Goal: Transaction & Acquisition: Obtain resource

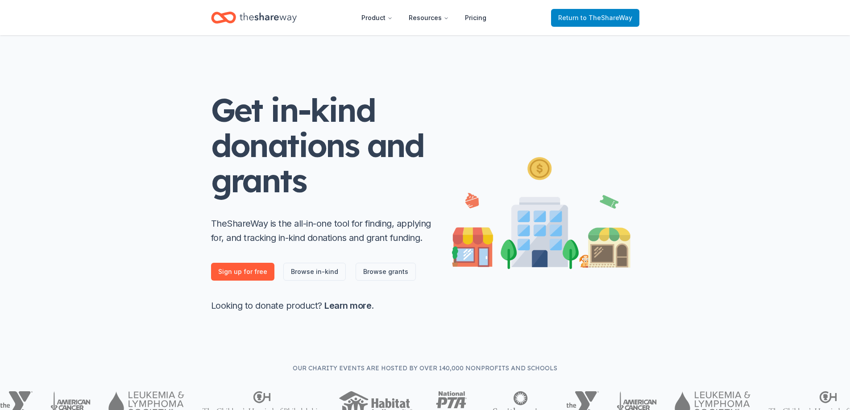
click at [604, 13] on span "Return to TheShareWay" at bounding box center [595, 17] width 74 height 11
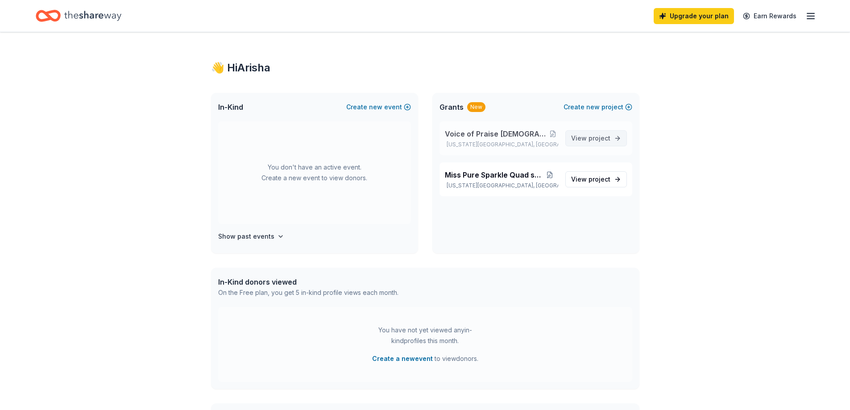
click at [598, 141] on span "project" at bounding box center [600, 138] width 22 height 8
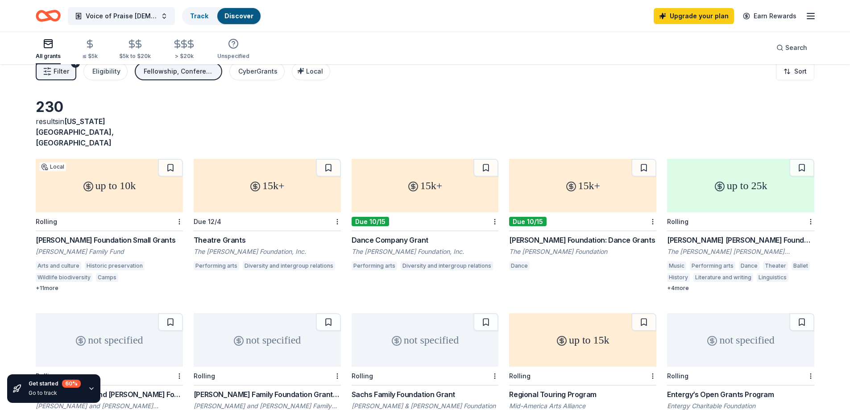
scroll to position [45, 0]
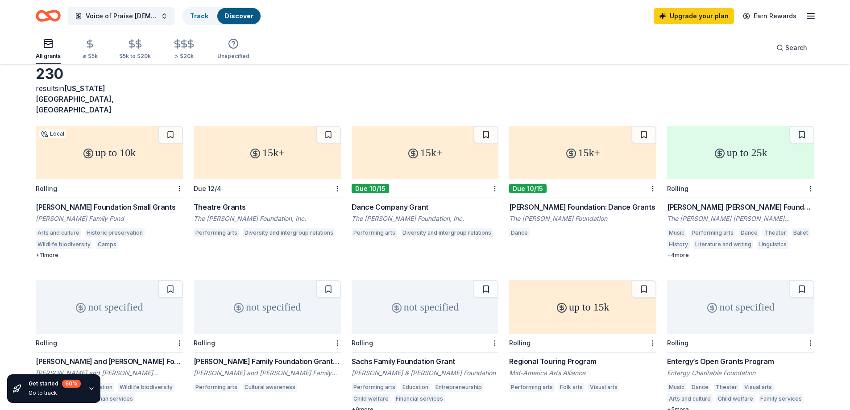
click at [380, 202] on div "Dance Company Grant" at bounding box center [425, 207] width 147 height 11
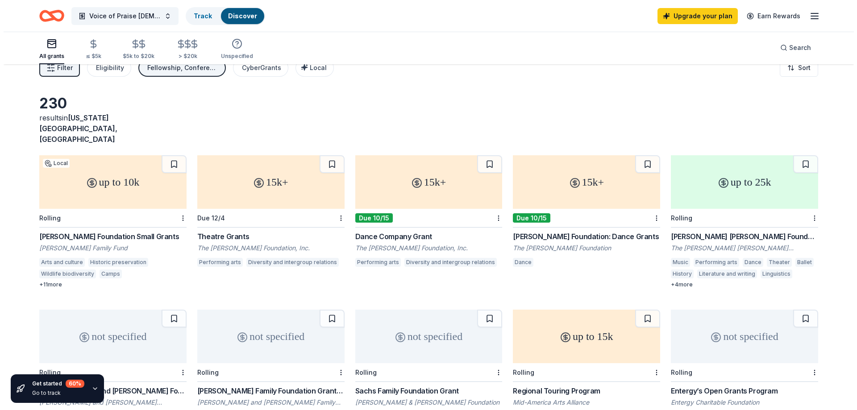
scroll to position [0, 0]
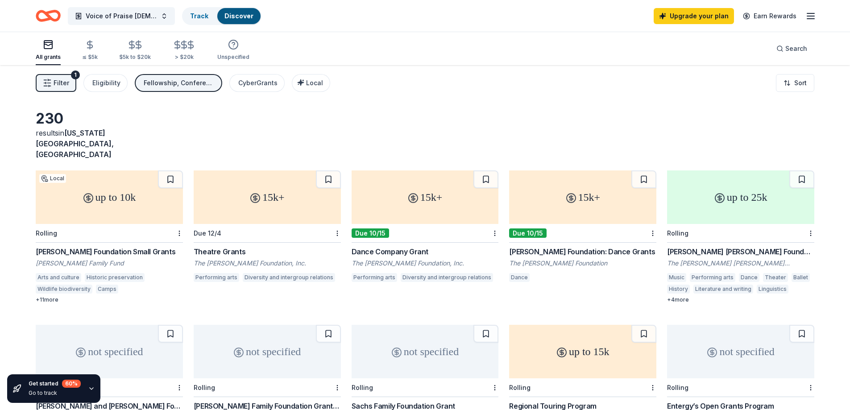
click at [59, 79] on span "Filter" at bounding box center [62, 83] width 16 height 11
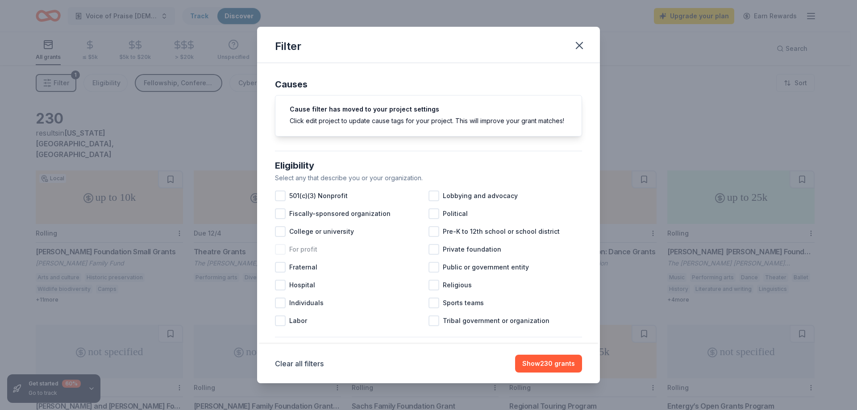
scroll to position [45, 0]
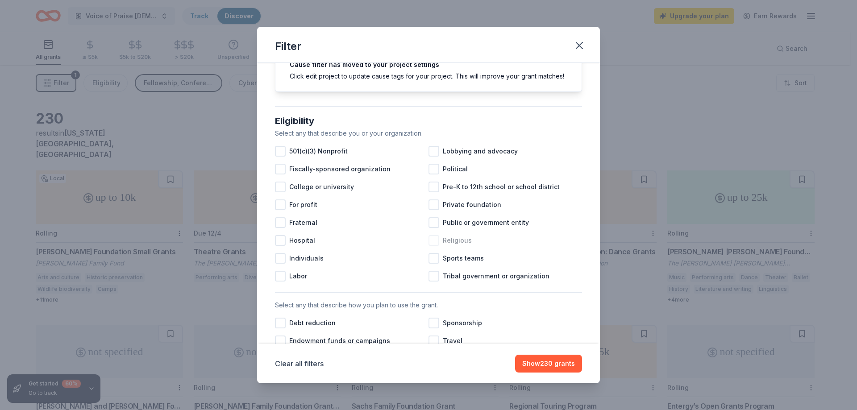
click at [431, 246] on div at bounding box center [433, 240] width 11 height 11
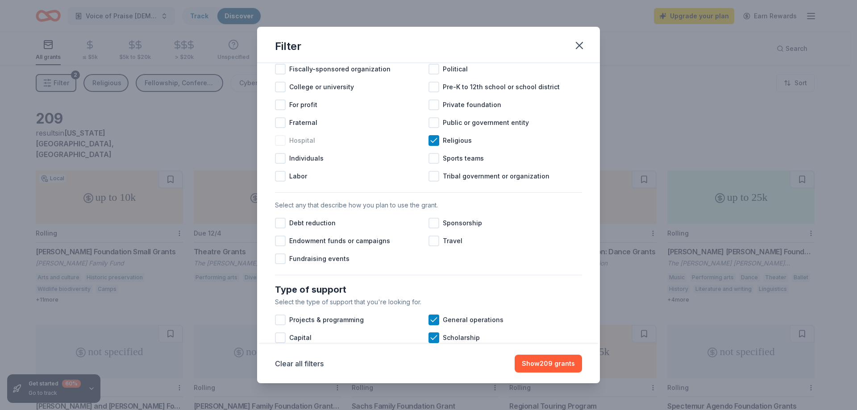
scroll to position [178, 0]
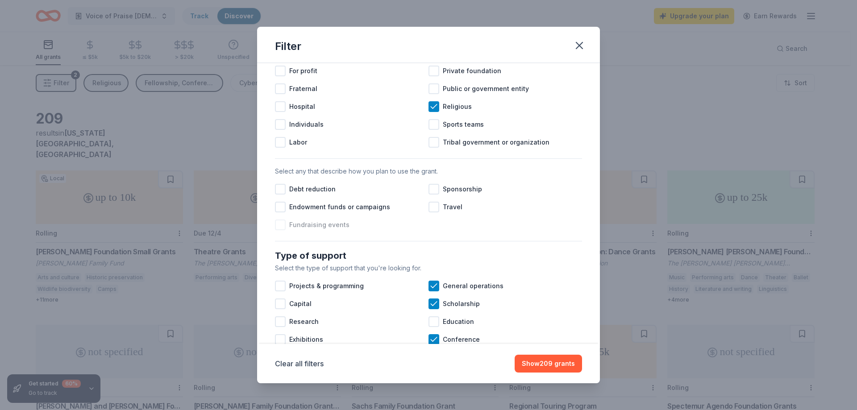
click at [278, 230] on div at bounding box center [280, 225] width 11 height 11
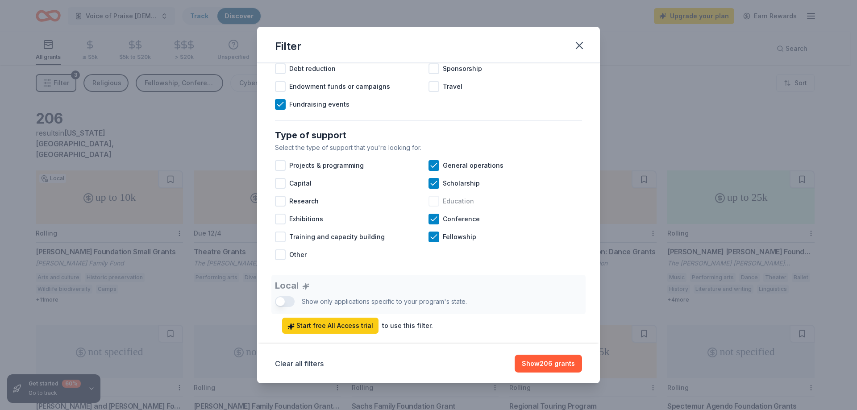
scroll to position [312, 0]
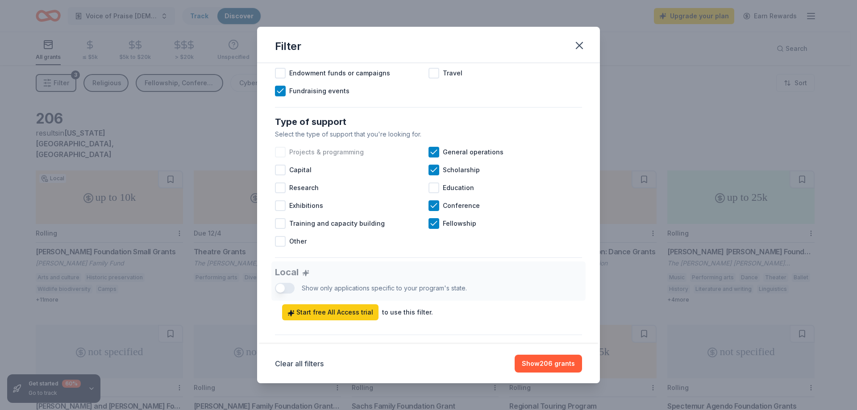
click at [281, 158] on div at bounding box center [280, 152] width 11 height 11
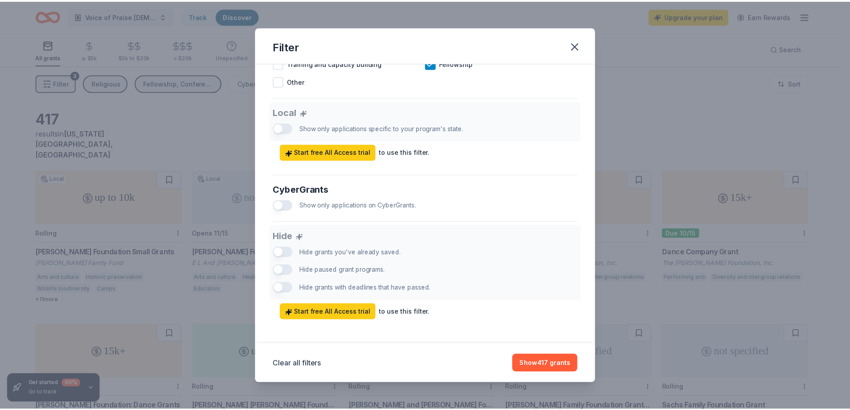
scroll to position [486, 0]
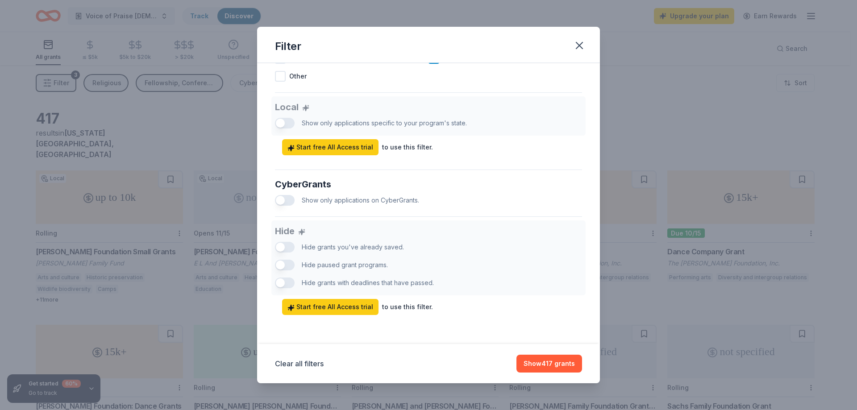
click at [547, 374] on div "Clear all filters Show 417 grants" at bounding box center [428, 363] width 343 height 39
click at [548, 361] on button "Show 417 grants" at bounding box center [549, 364] width 66 height 18
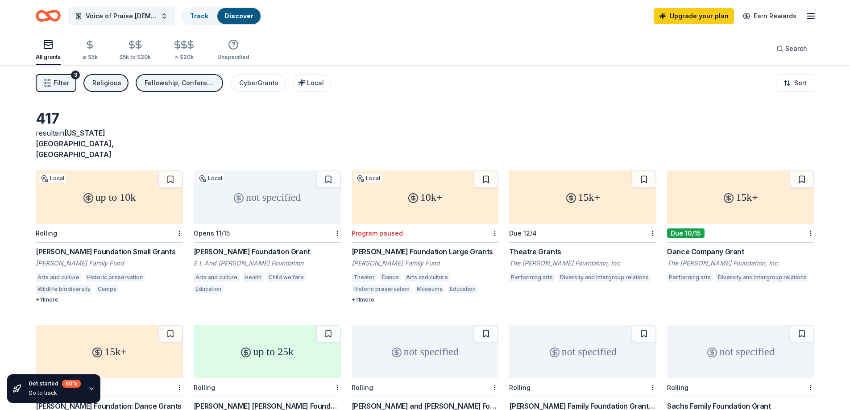
click at [106, 223] on div "up to 10k Local Rolling Kirkpatrick Foundation Small Grants Kirkpatrick Family …" at bounding box center [109, 236] width 147 height 133
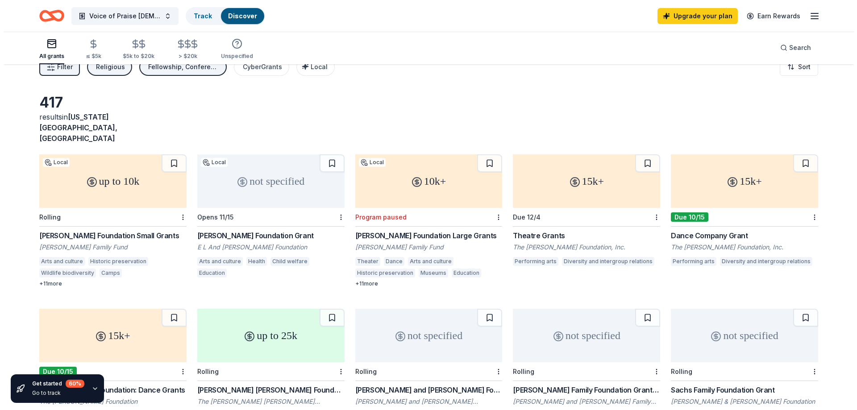
scroll to position [0, 0]
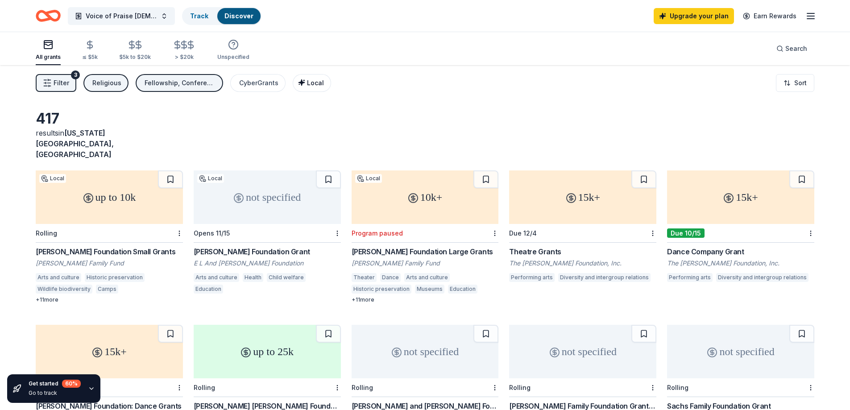
click at [312, 85] on span "Local" at bounding box center [315, 83] width 17 height 8
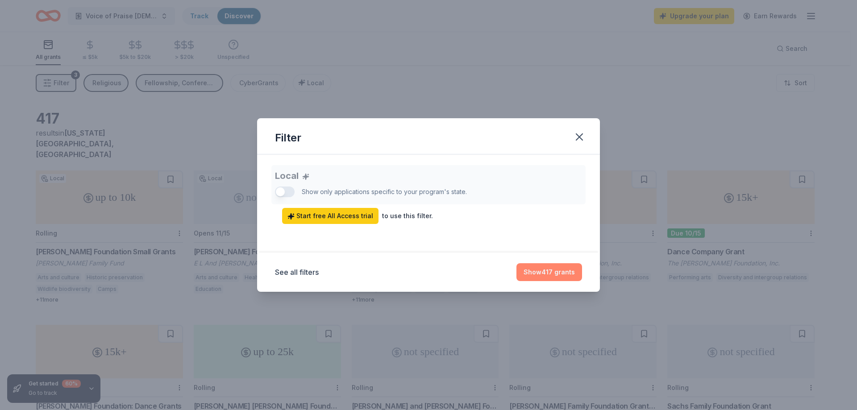
click at [569, 272] on button "Show 417 grants" at bounding box center [549, 272] width 66 height 18
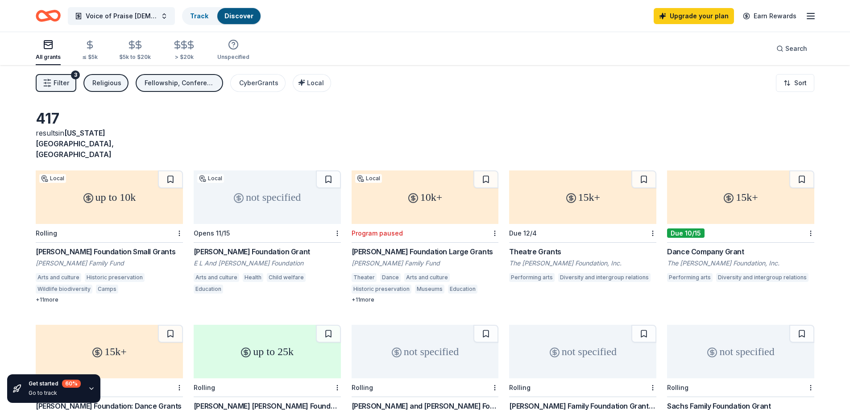
click at [54, 84] on span "Filter" at bounding box center [62, 83] width 16 height 11
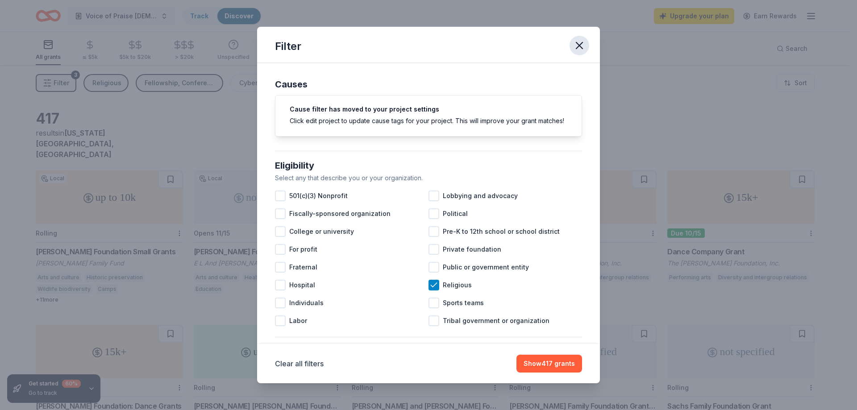
click at [581, 41] on icon "button" at bounding box center [579, 45] width 12 height 12
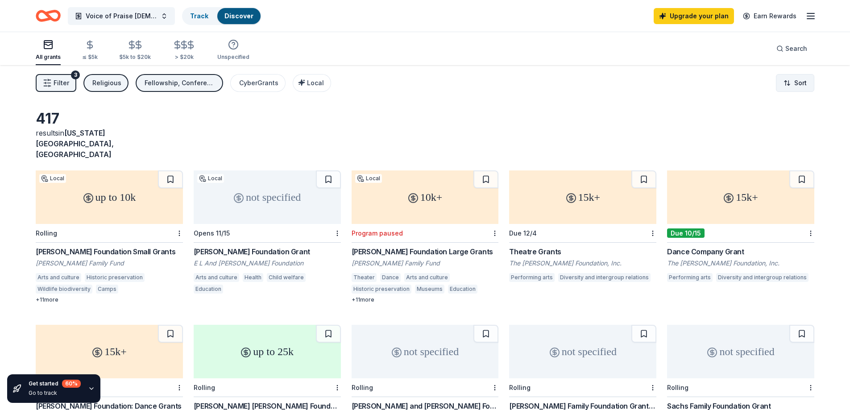
click at [798, 87] on html "Voice of Praise Baptist church Youth dept Track Discover Upgrade your plan Earn…" at bounding box center [425, 205] width 850 height 410
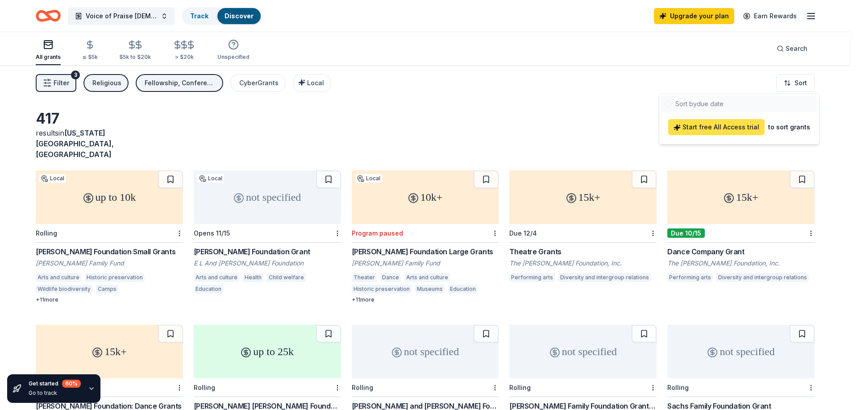
click at [724, 123] on span "Start free All Access trial" at bounding box center [716, 127] width 86 height 11
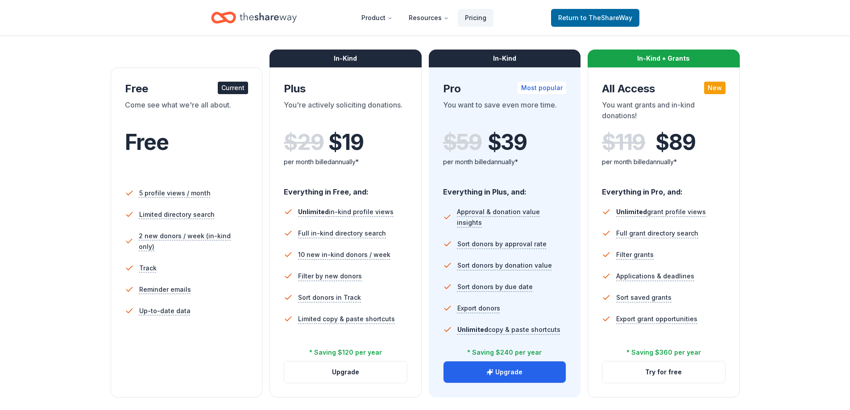
scroll to position [178, 0]
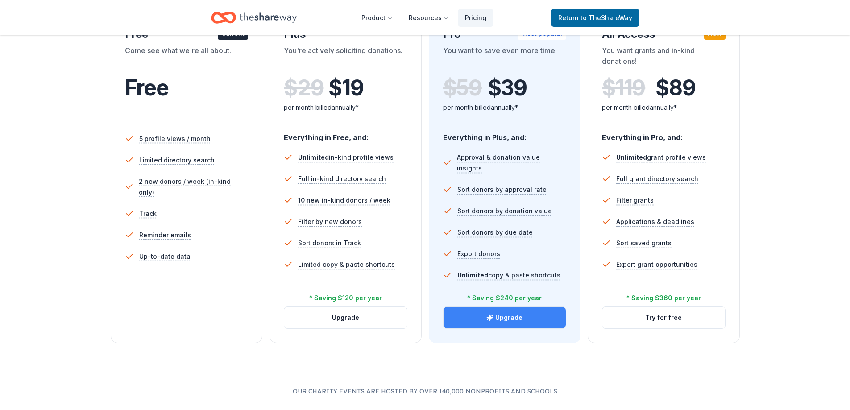
click at [473, 321] on button "Upgrade" at bounding box center [505, 317] width 123 height 21
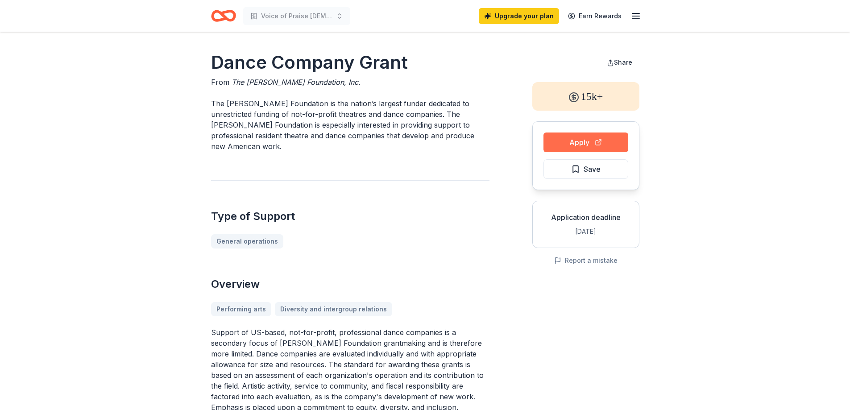
click at [613, 144] on button "Apply" at bounding box center [586, 143] width 85 height 20
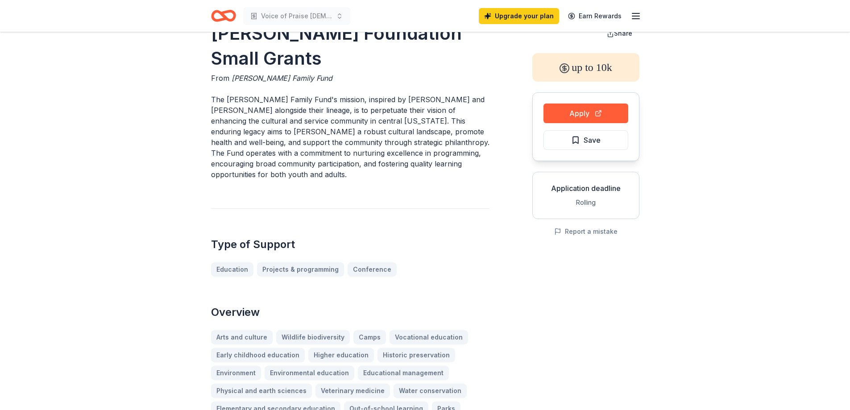
scroll to position [45, 0]
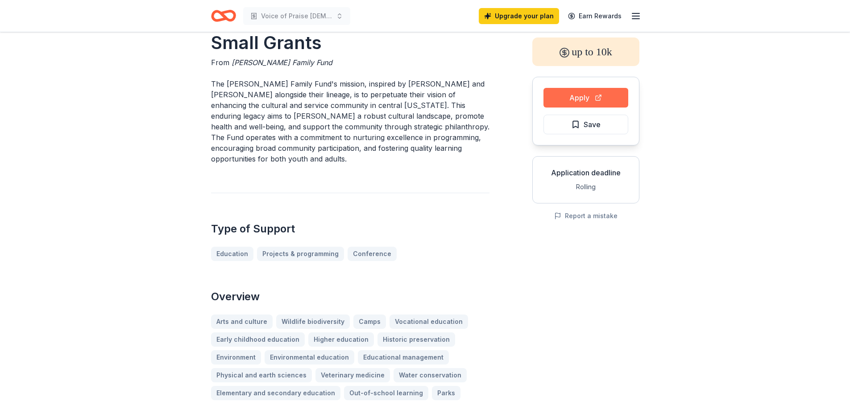
click at [587, 97] on button "Apply" at bounding box center [586, 98] width 85 height 20
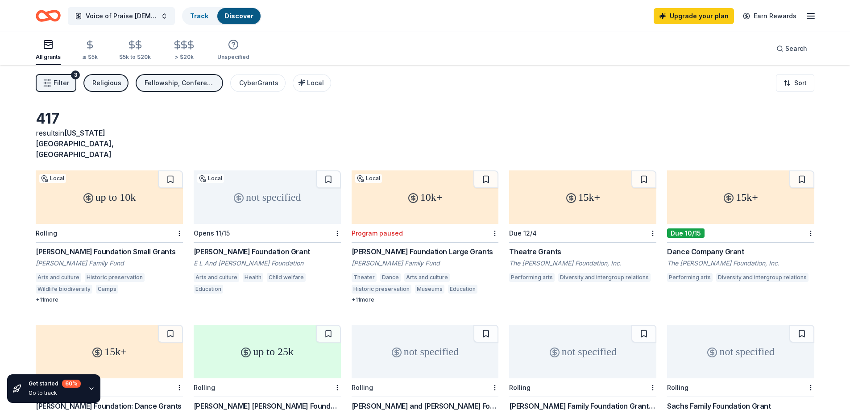
click at [183, 93] on div "Filter 3 Religious Fellowship, Conference, Scholarship, General operations, Pro…" at bounding box center [425, 83] width 850 height 36
click at [185, 87] on div "Fellowship, Conference, Scholarship, General operations, Projects & programming" at bounding box center [180, 83] width 71 height 11
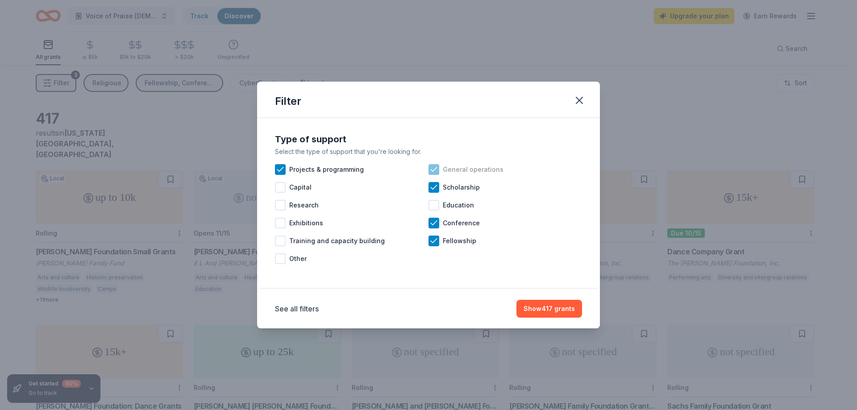
click at [433, 170] on icon at bounding box center [433, 169] width 9 height 9
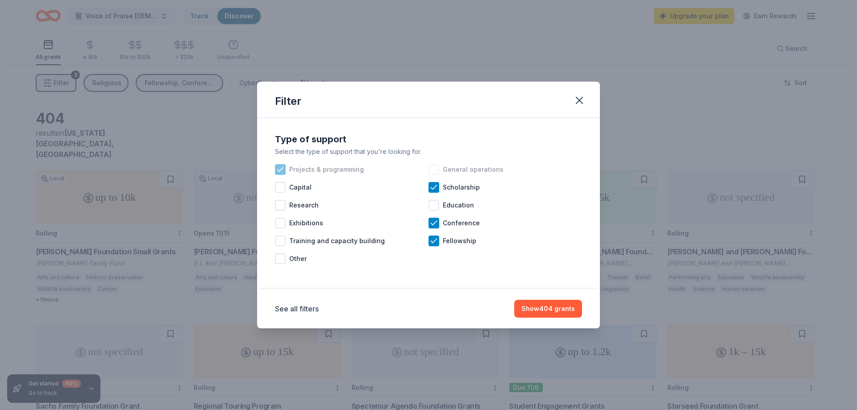
click at [282, 169] on icon at bounding box center [280, 169] width 6 height 4
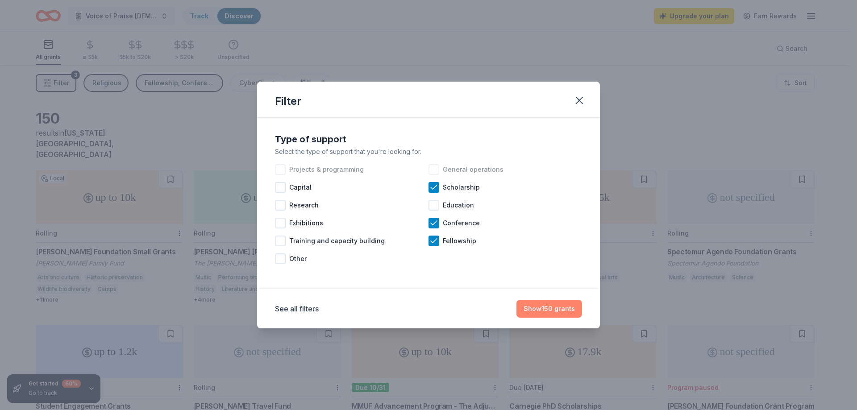
click at [557, 307] on button "Show 150 grants" at bounding box center [549, 309] width 66 height 18
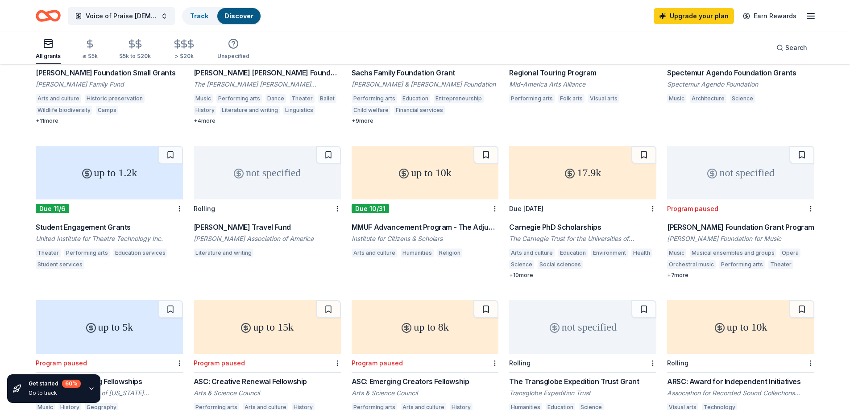
scroll to position [187, 0]
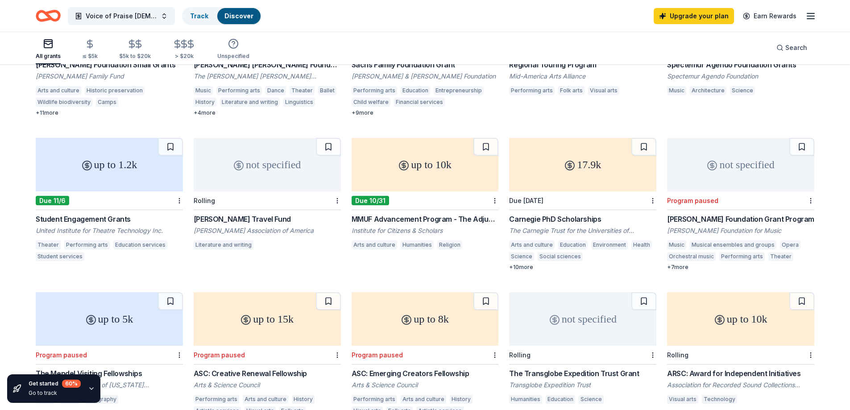
click at [403, 214] on div "MMUF Advancement Program - The Adjunct Faculty Fellowships" at bounding box center [425, 219] width 147 height 11
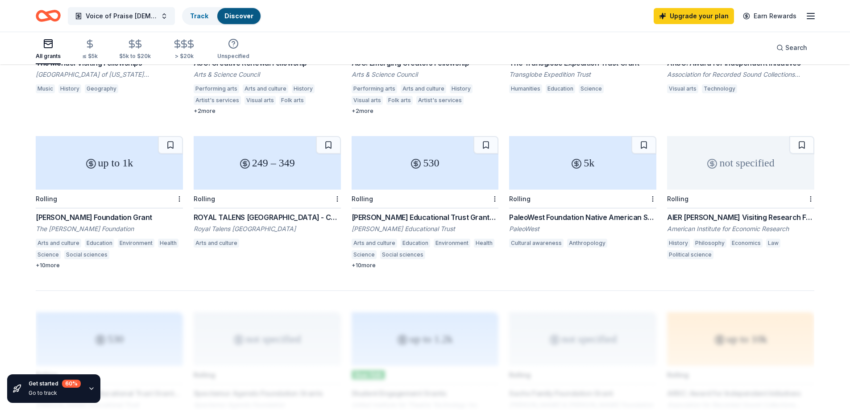
scroll to position [499, 0]
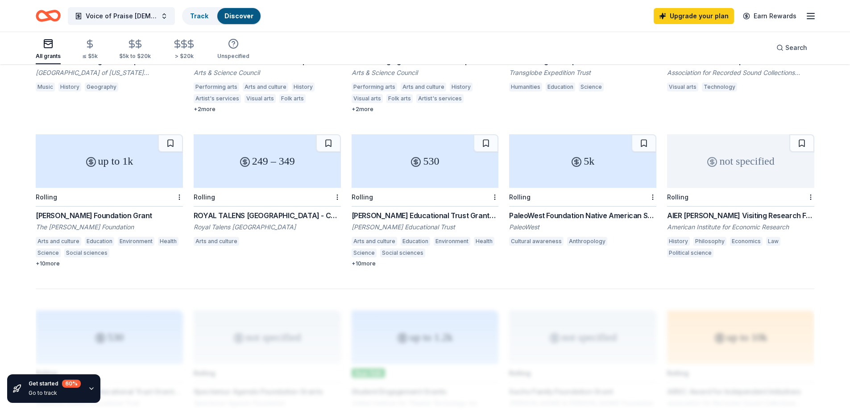
click at [404, 210] on div "Gilchrist Educational Trust Grants to Individuals" at bounding box center [425, 215] width 147 height 11
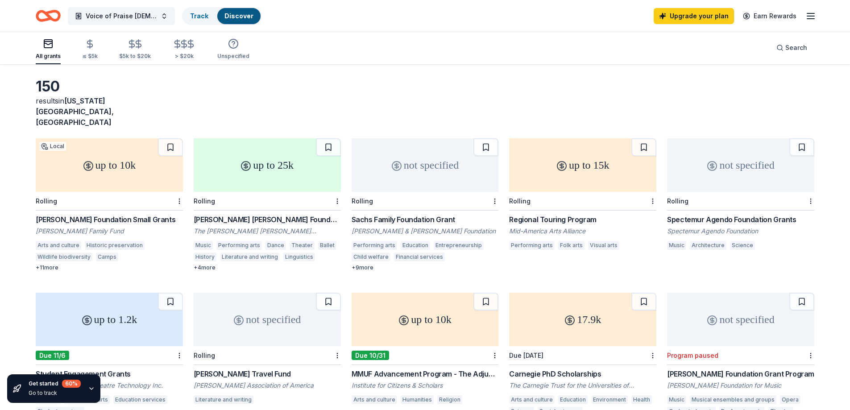
scroll to position [0, 0]
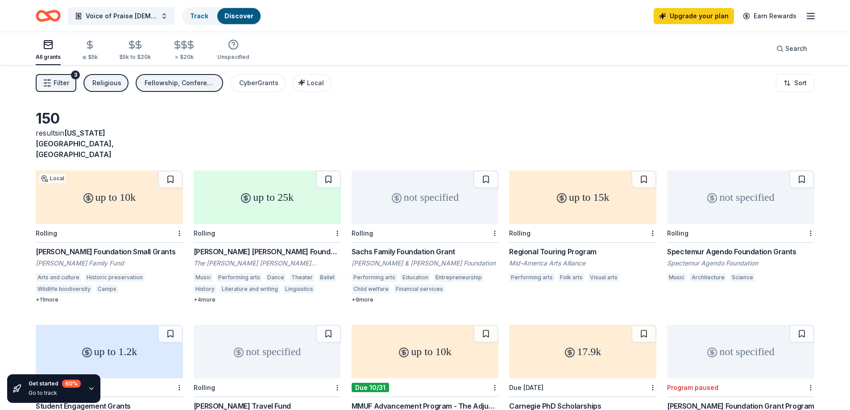
click at [186, 85] on div "Fellowship, Conference, Scholarship" at bounding box center [180, 83] width 71 height 11
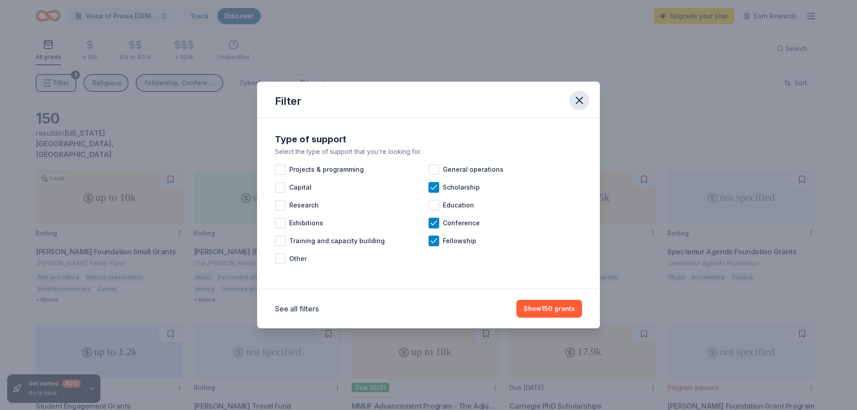
click at [577, 98] on icon "button" at bounding box center [579, 100] width 6 height 6
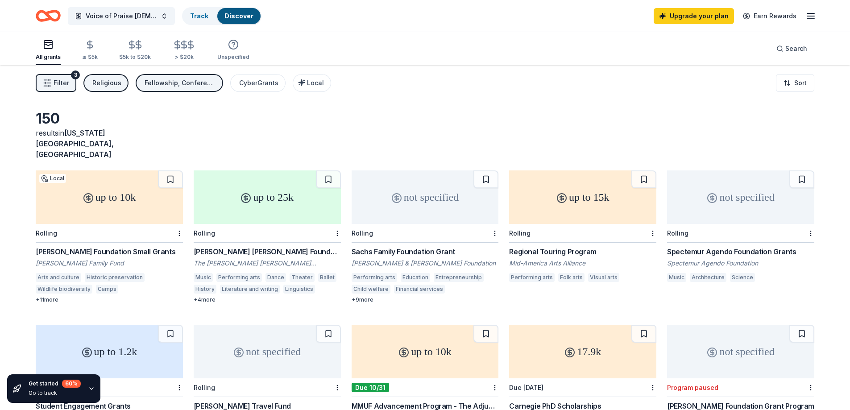
click at [45, 83] on icon "button" at bounding box center [47, 83] width 9 height 9
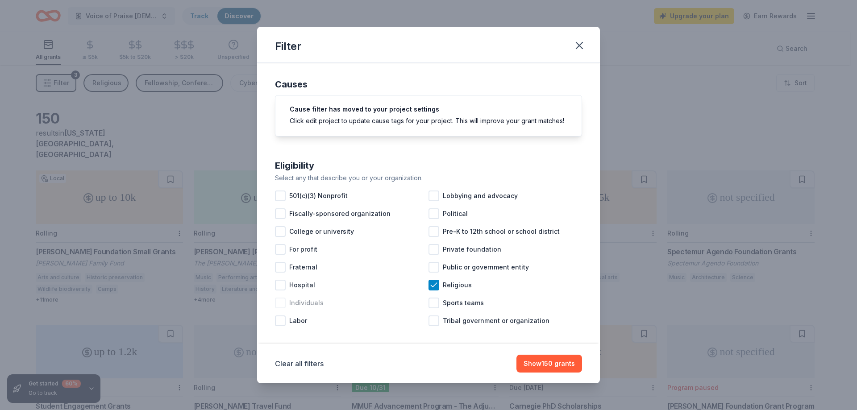
click at [278, 308] on div at bounding box center [280, 303] width 11 height 11
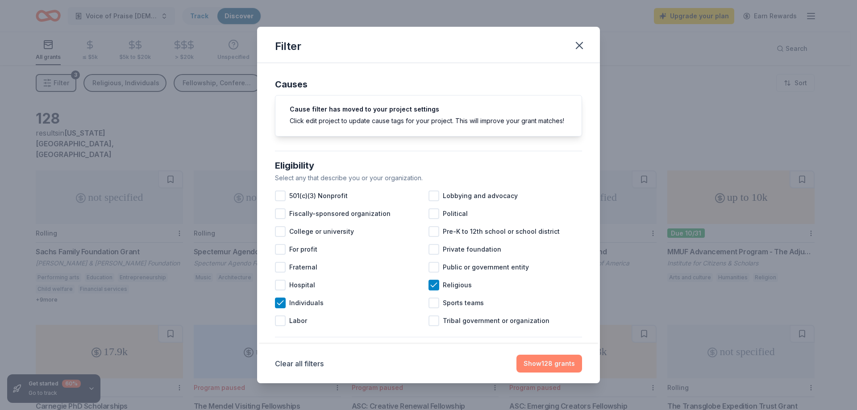
click at [556, 355] on button "Show 128 grants" at bounding box center [549, 364] width 66 height 18
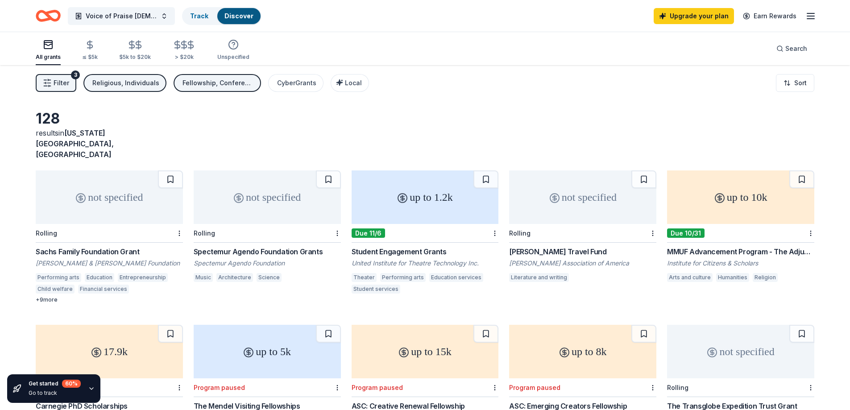
click at [108, 246] on div "Sachs Family Foundation Grant" at bounding box center [109, 251] width 147 height 11
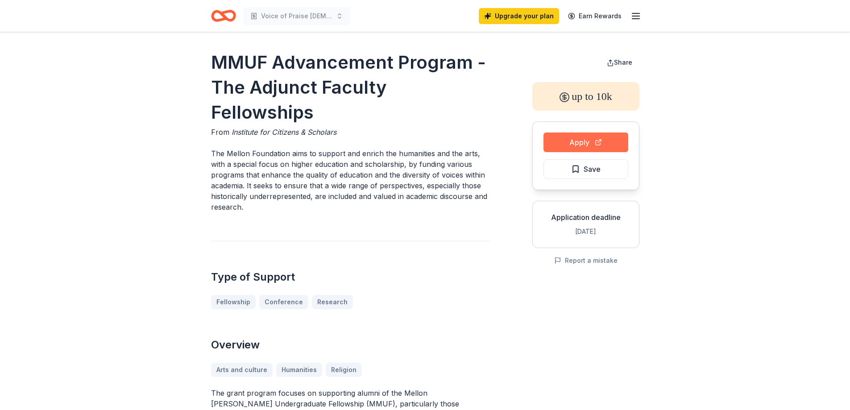
click at [614, 140] on button "Apply" at bounding box center [586, 143] width 85 height 20
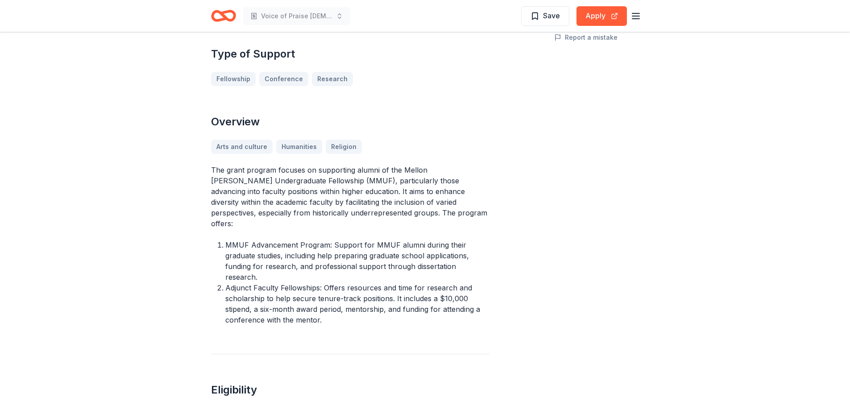
scroll to position [268, 0]
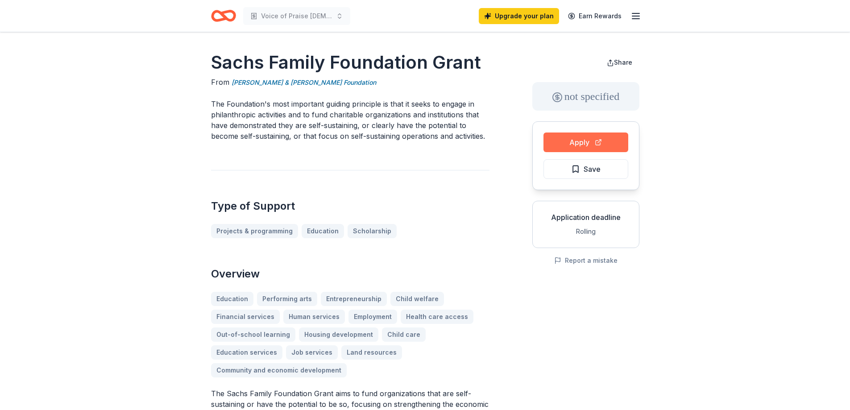
click at [584, 135] on button "Apply" at bounding box center [586, 143] width 85 height 20
